Goal: Task Accomplishment & Management: Use online tool/utility

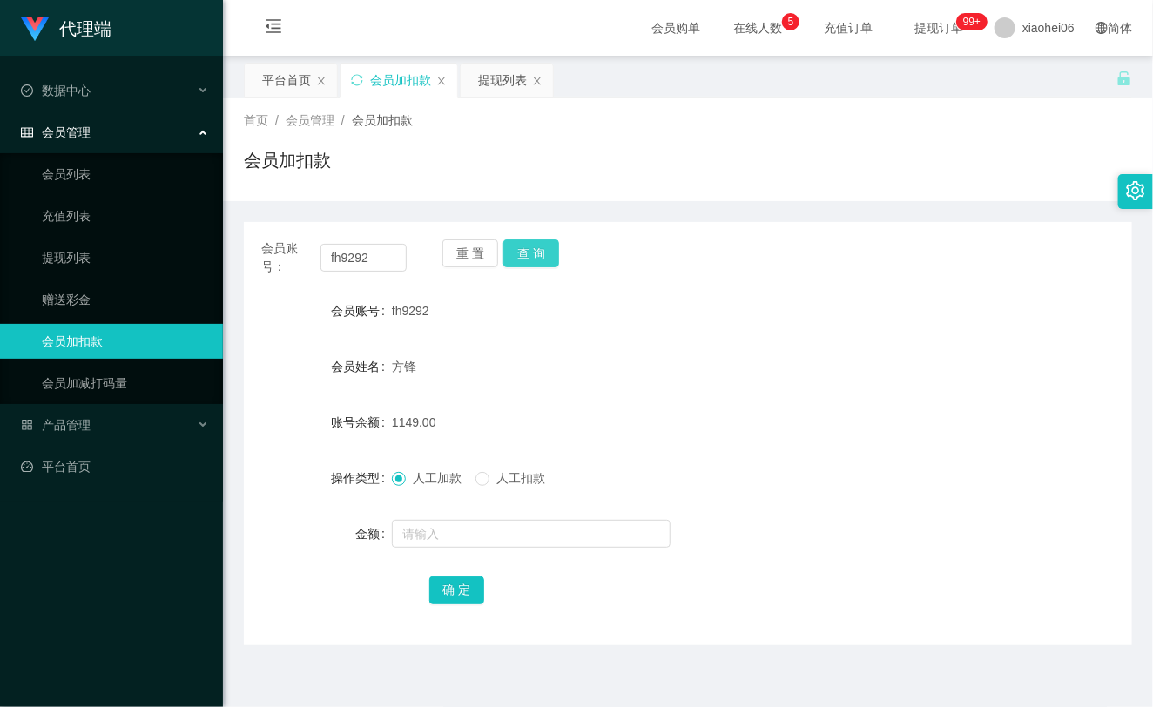
click at [540, 248] on button "查 询" at bounding box center [532, 254] width 56 height 28
click at [540, 248] on div "重 置 查 询" at bounding box center [515, 258] width 145 height 37
click at [540, 248] on button "查 询" at bounding box center [532, 254] width 56 height 28
click at [662, 262] on div "会员账号： fh9292 重 置 查 询" at bounding box center [688, 258] width 889 height 37
click at [524, 253] on button "查 询" at bounding box center [532, 254] width 56 height 28
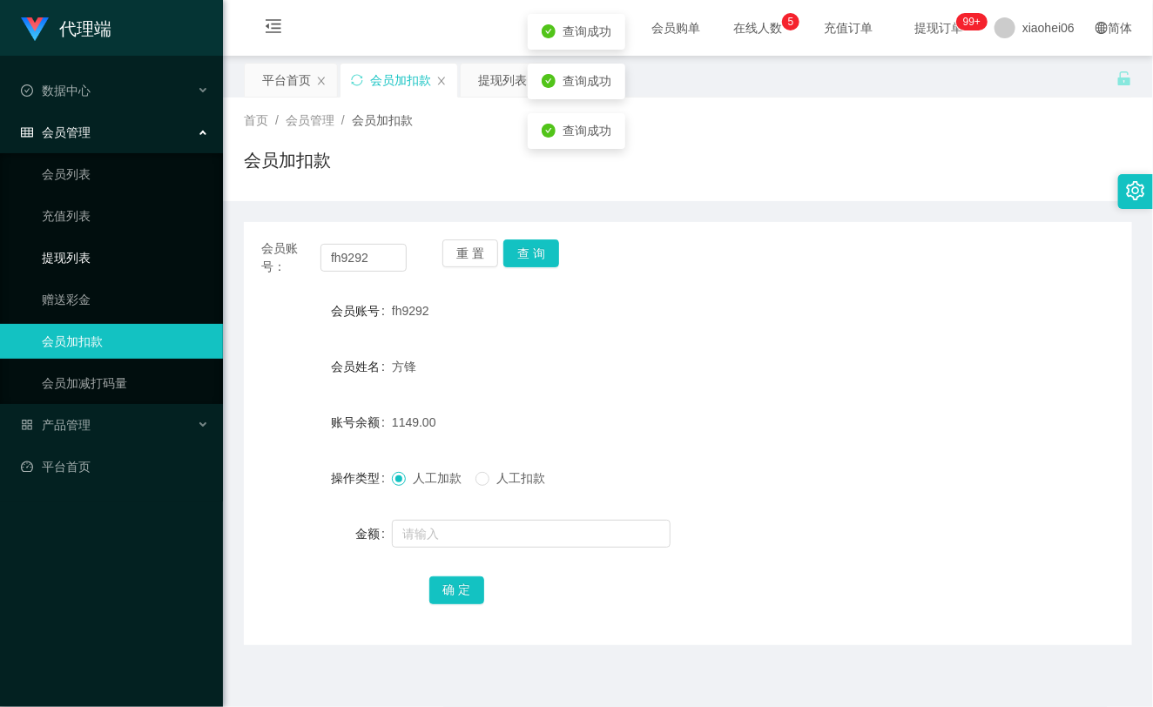
click at [94, 239] on ul "会员列表 充值列表 提现列表 赠送彩金 会员加扣款 会员加减打码量" at bounding box center [111, 278] width 223 height 251
click at [91, 254] on link "提现列表" at bounding box center [125, 257] width 167 height 35
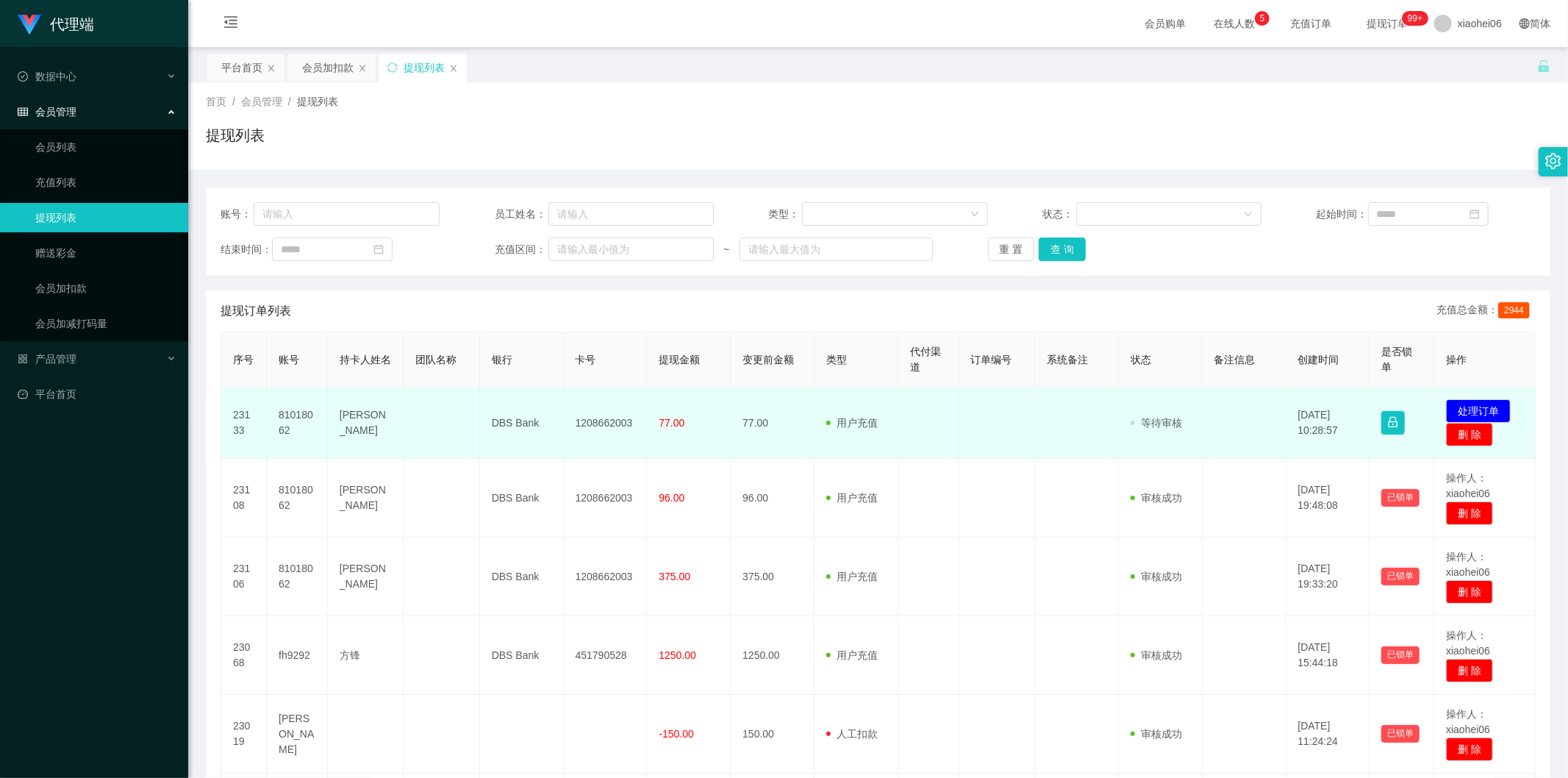
click at [295, 413] on td "81018062" at bounding box center [297, 423] width 61 height 72
copy td "81018062"
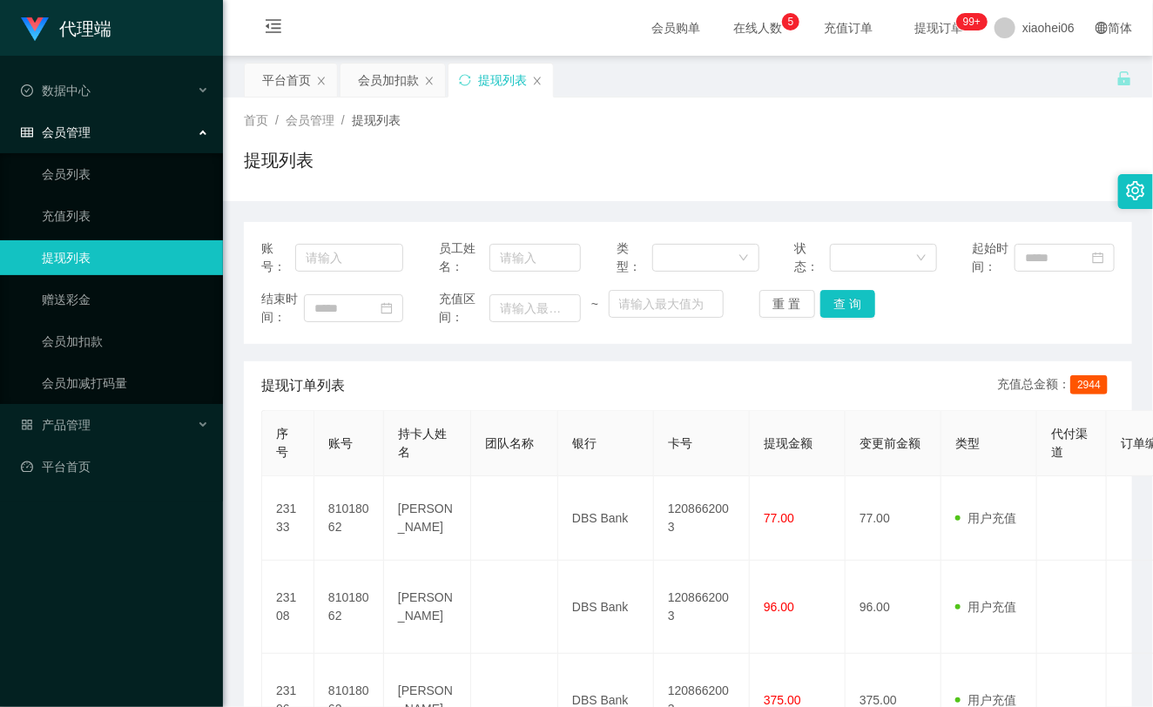
click at [721, 377] on div "提现订单列表 充值总金额： 2944" at bounding box center [688, 386] width 854 height 49
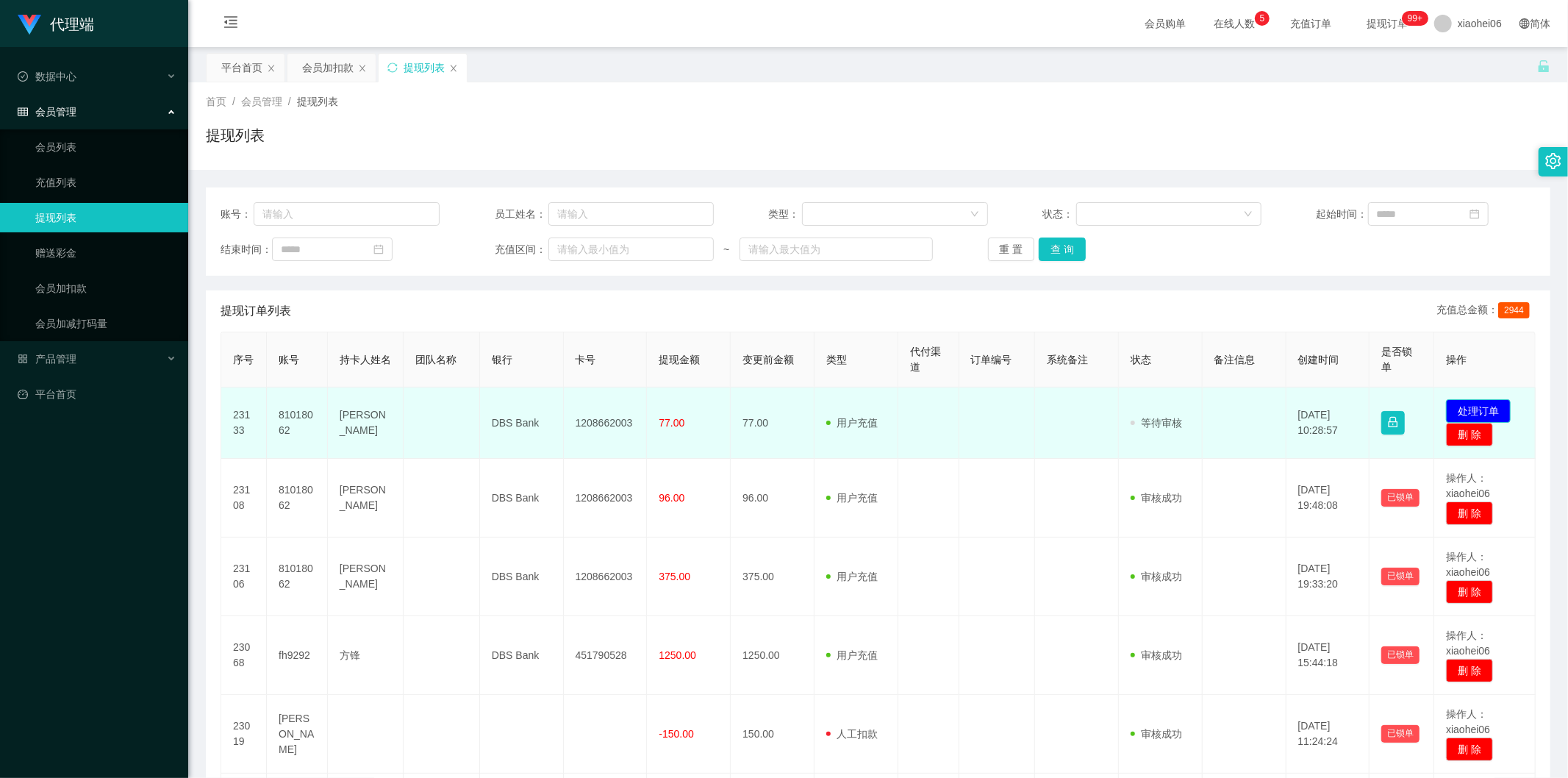
click at [1475, 402] on button "处理订单" at bounding box center [1479, 411] width 65 height 24
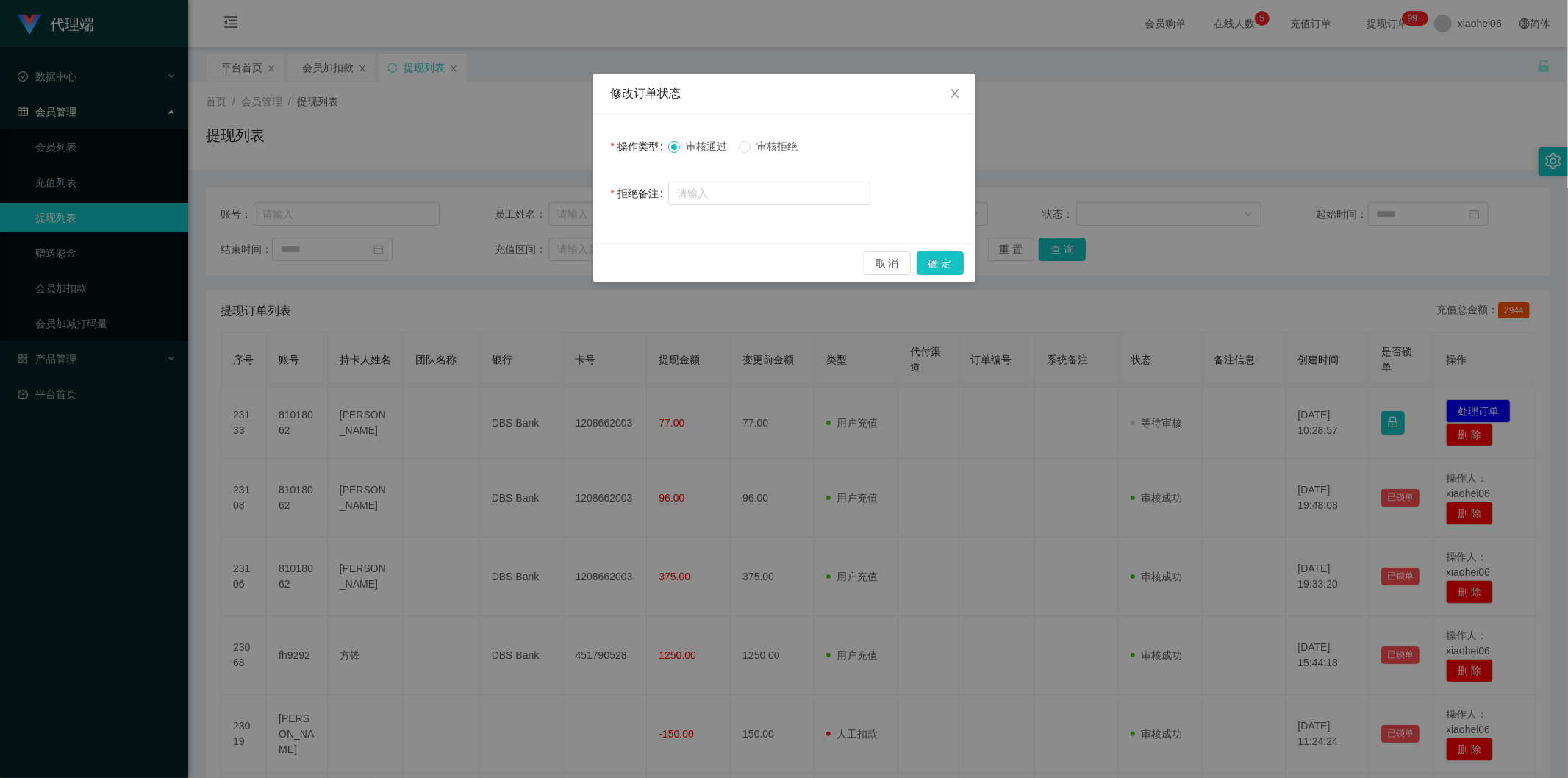
click at [791, 135] on div "审核通过 审核拒绝" at bounding box center [770, 146] width 203 height 30
click at [781, 142] on span "审核拒绝" at bounding box center [777, 146] width 53 height 12
click at [925, 257] on button "确 定" at bounding box center [940, 263] width 47 height 24
